Goal: Find specific page/section: Find specific page/section

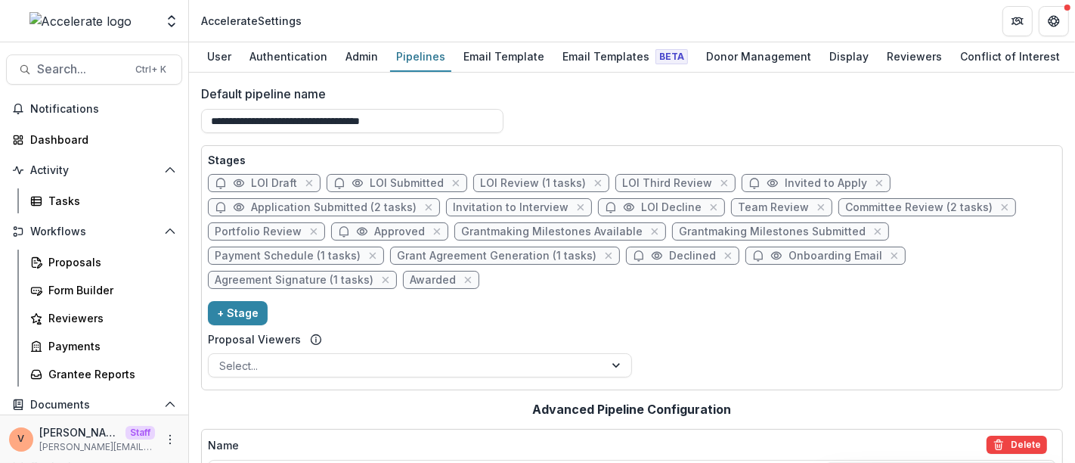
scroll to position [2095, 0]
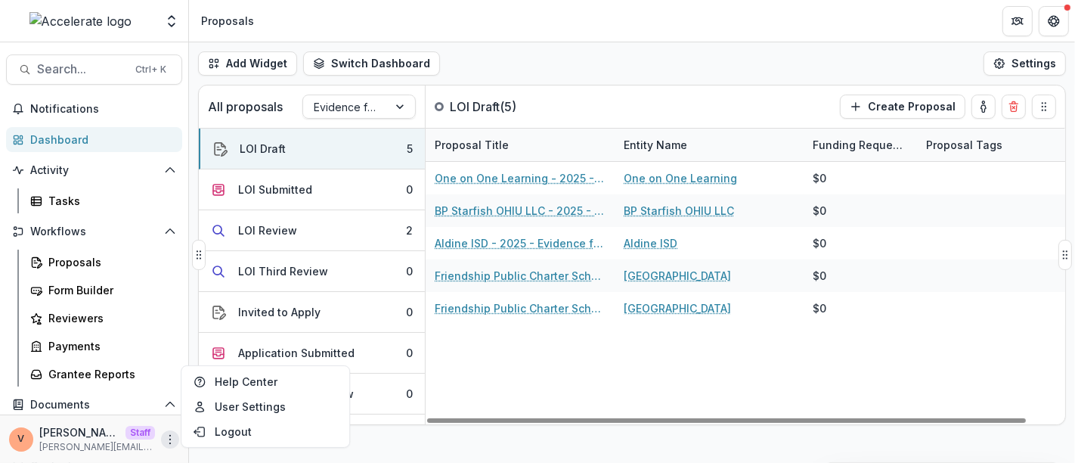
scroll to position [266, 0]
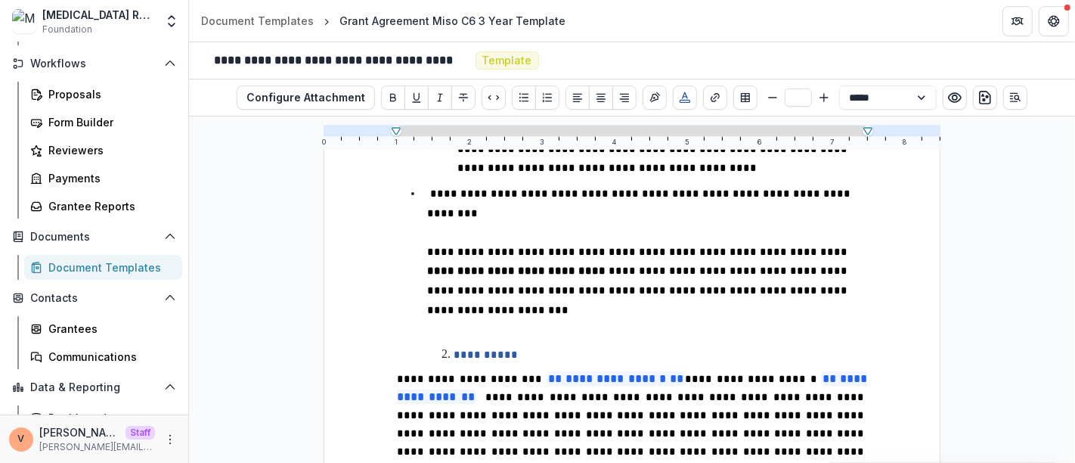
scroll to position [840, 0]
